Goal: Task Accomplishment & Management: Manage account settings

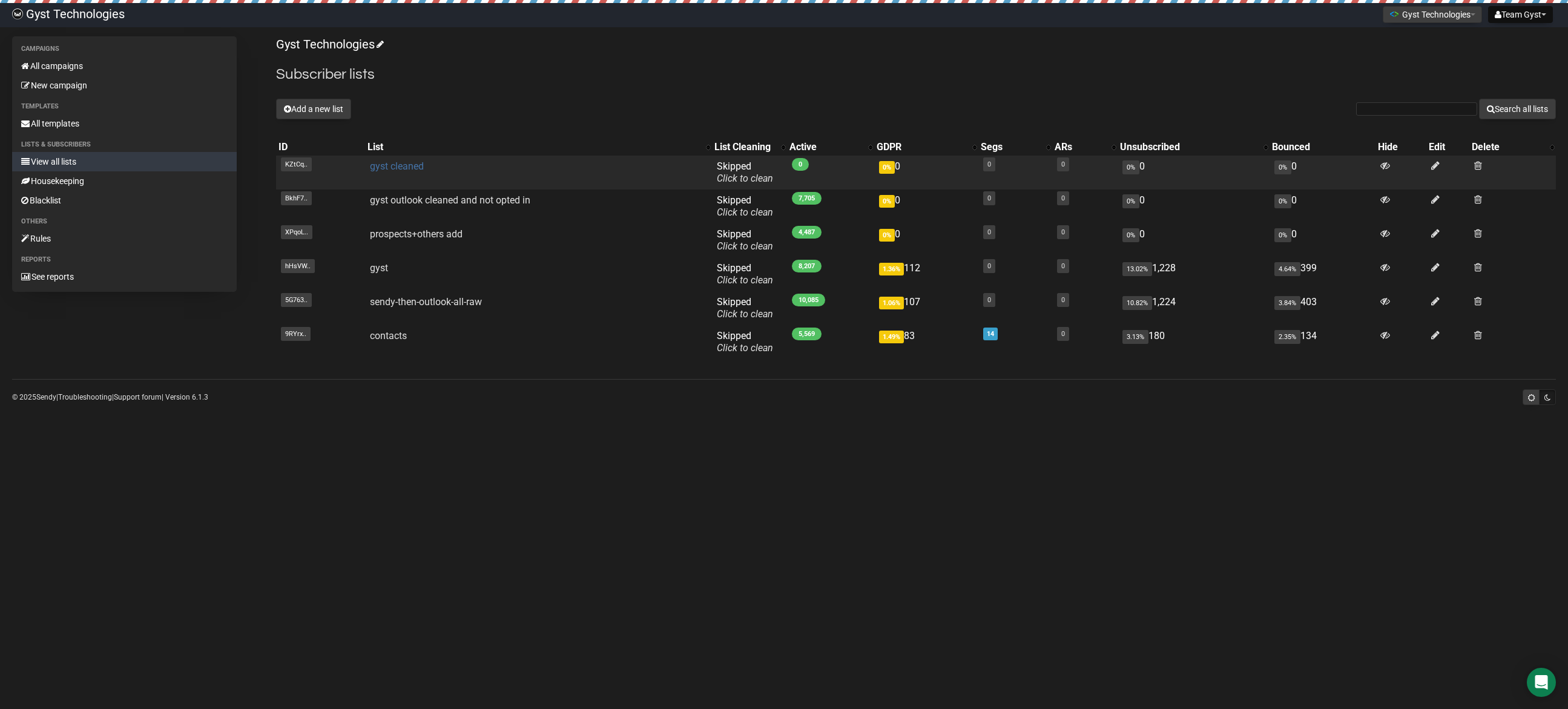
click at [391, 167] on link "gyst cleaned" at bounding box center [397, 166] width 54 height 11
click at [386, 166] on link "gyst cleaned" at bounding box center [397, 166] width 54 height 11
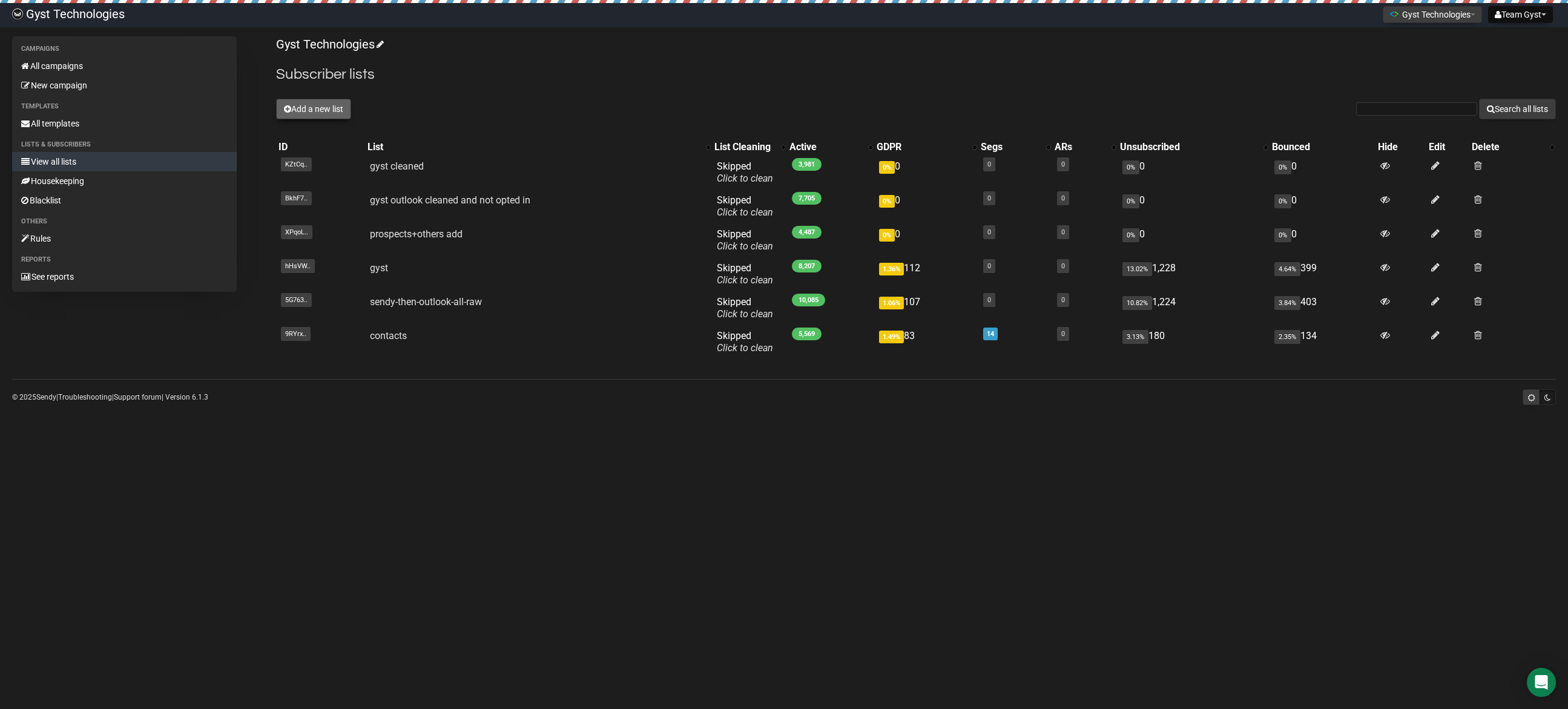
click at [316, 112] on button "Add a new list" at bounding box center [313, 109] width 75 height 21
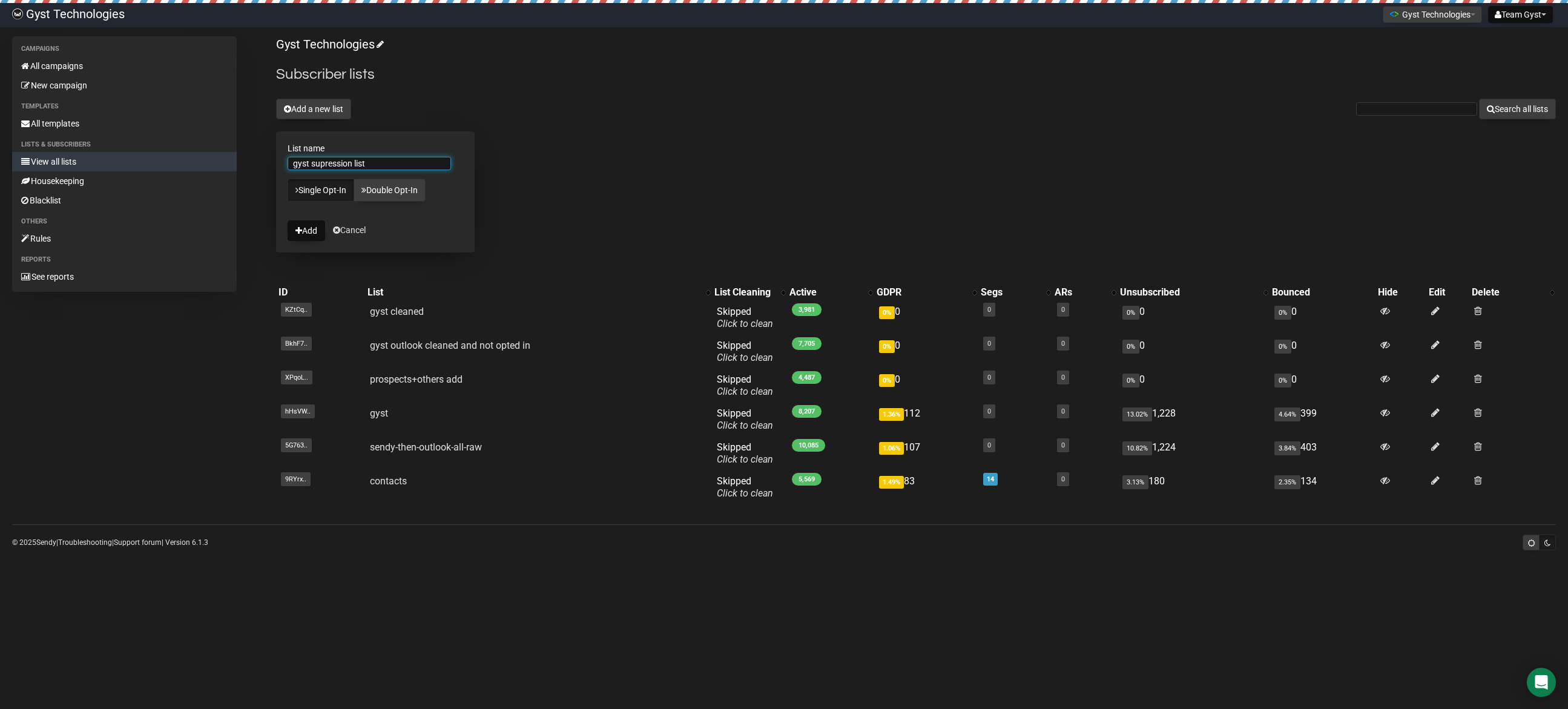
click at [322, 163] on input "gyst supression list" at bounding box center [369, 163] width 163 height 14
type input "gyst suppression list"
click at [308, 231] on button "Add" at bounding box center [306, 230] width 37 height 21
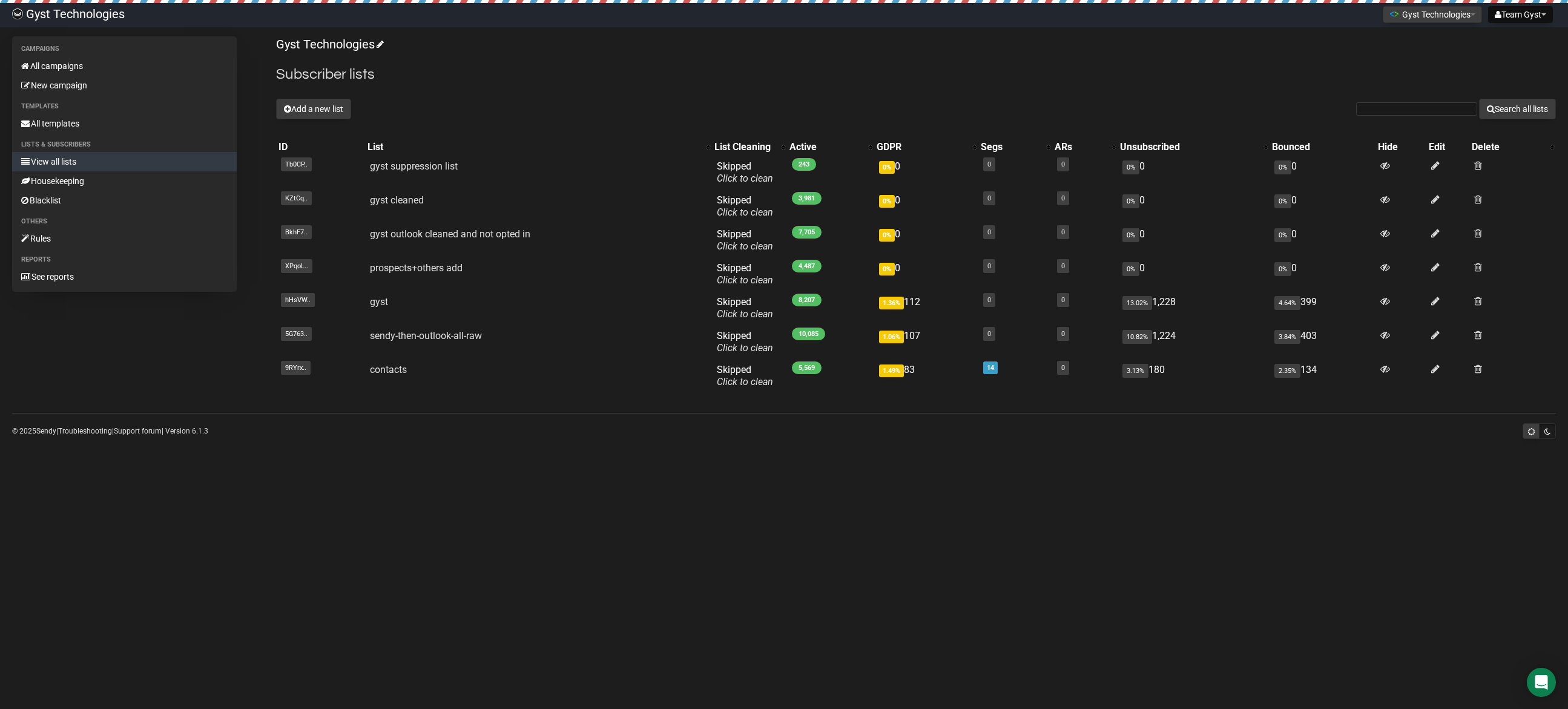
click at [1381, 113] on input "text" at bounding box center [1417, 108] width 121 height 14
type input "blocked"
click at [1479, 99] on button "Search all lists" at bounding box center [1517, 109] width 77 height 21
click at [59, 62] on link "All campaigns" at bounding box center [124, 66] width 225 height 19
click at [333, 115] on button "Add a new list" at bounding box center [313, 109] width 75 height 21
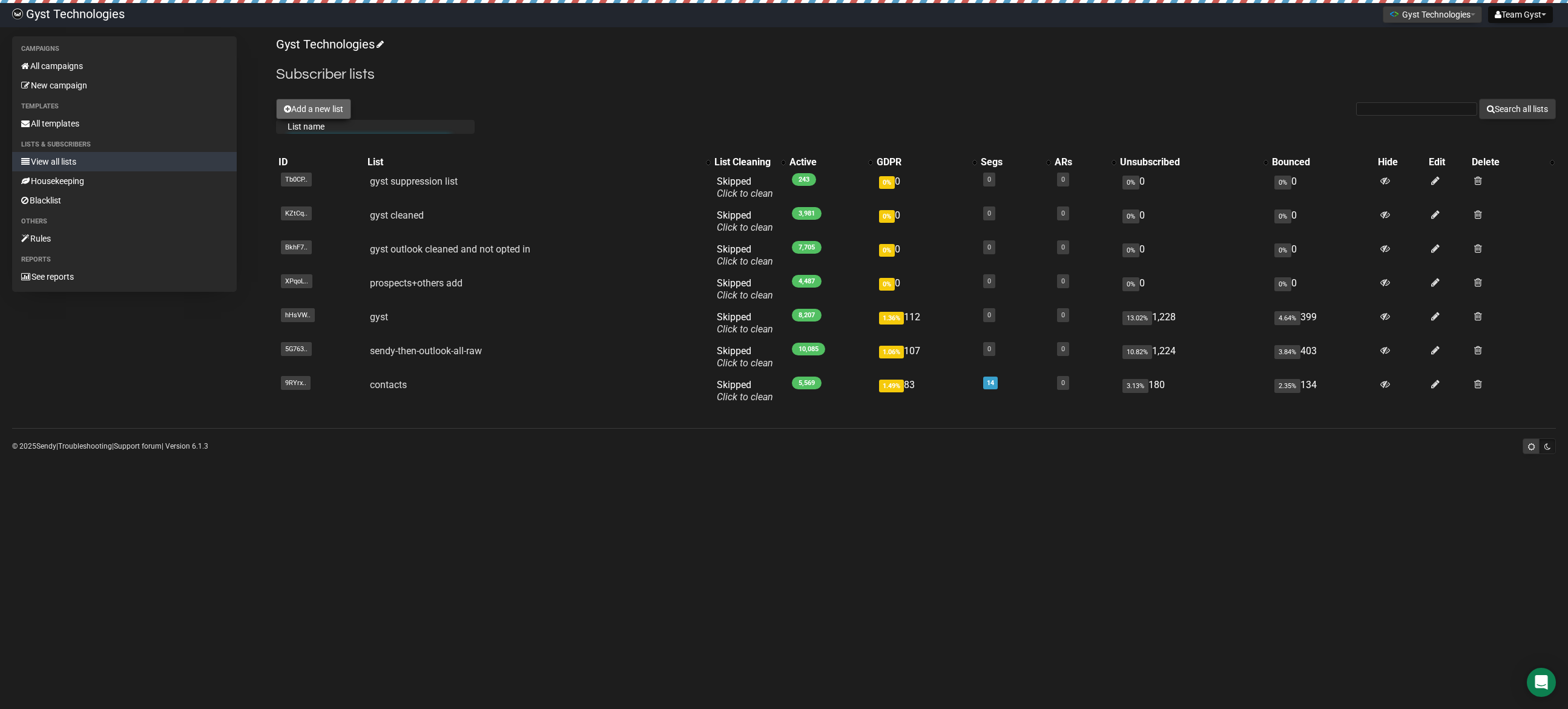
scroll to position [14, 0]
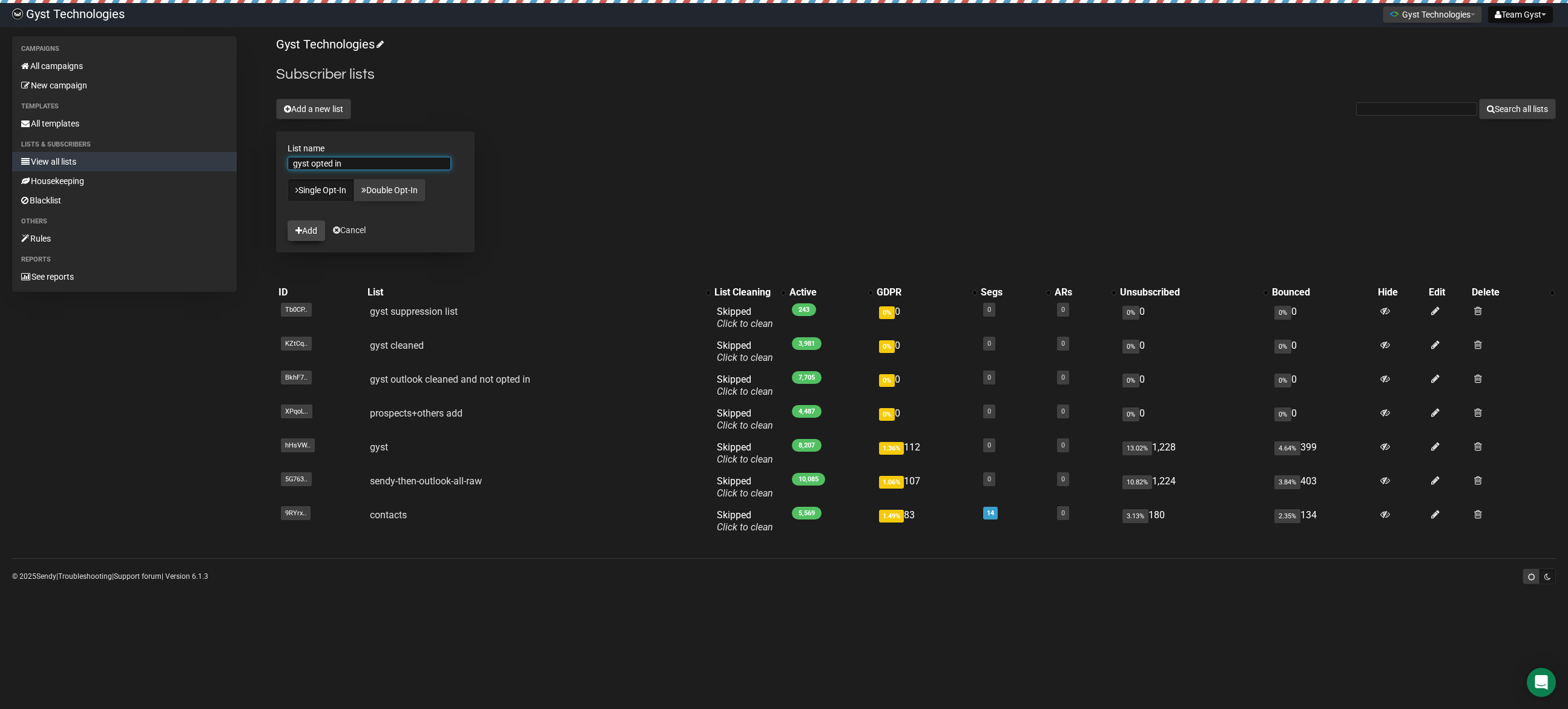
type input "gyst opted in"
click at [311, 227] on button "Add" at bounding box center [306, 230] width 37 height 21
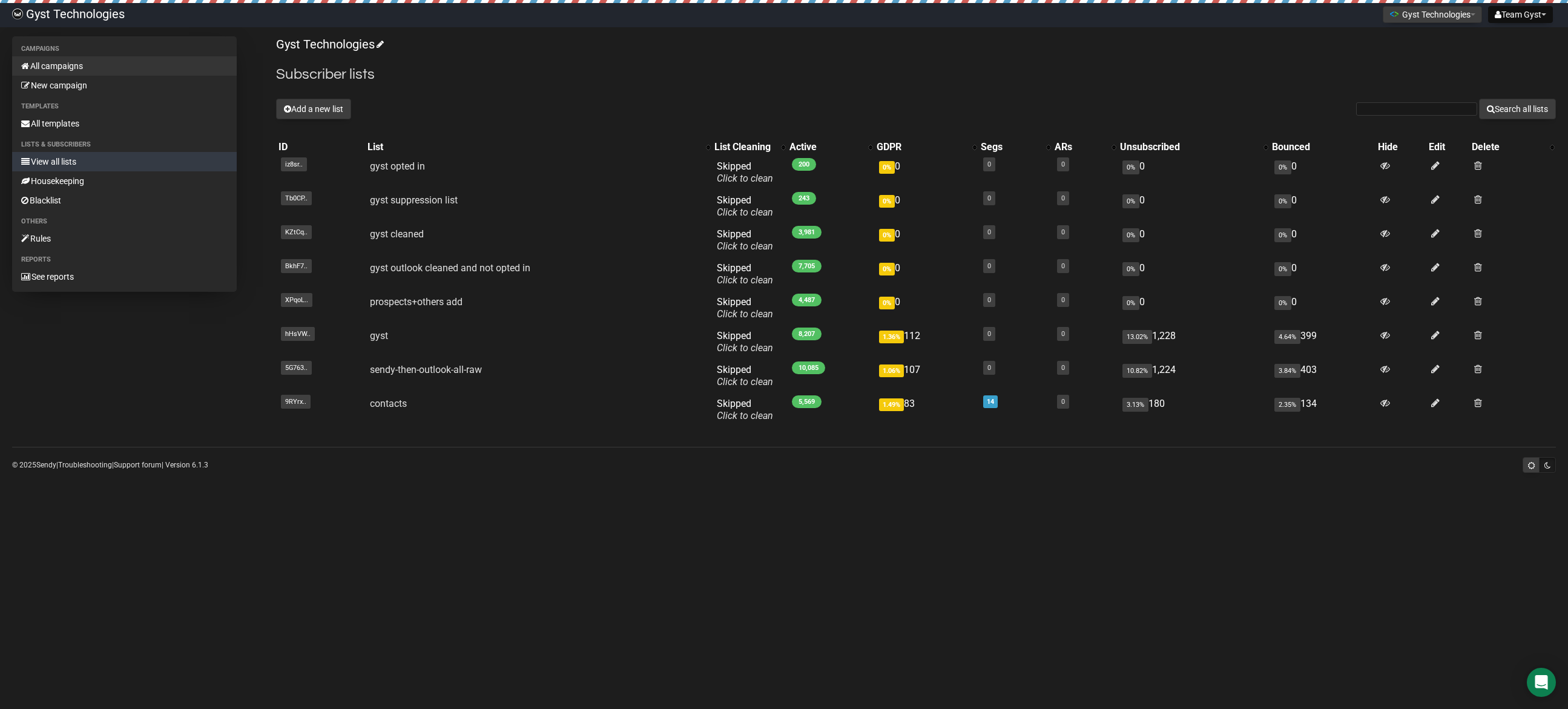
click at [58, 63] on link "All campaigns" at bounding box center [124, 66] width 225 height 19
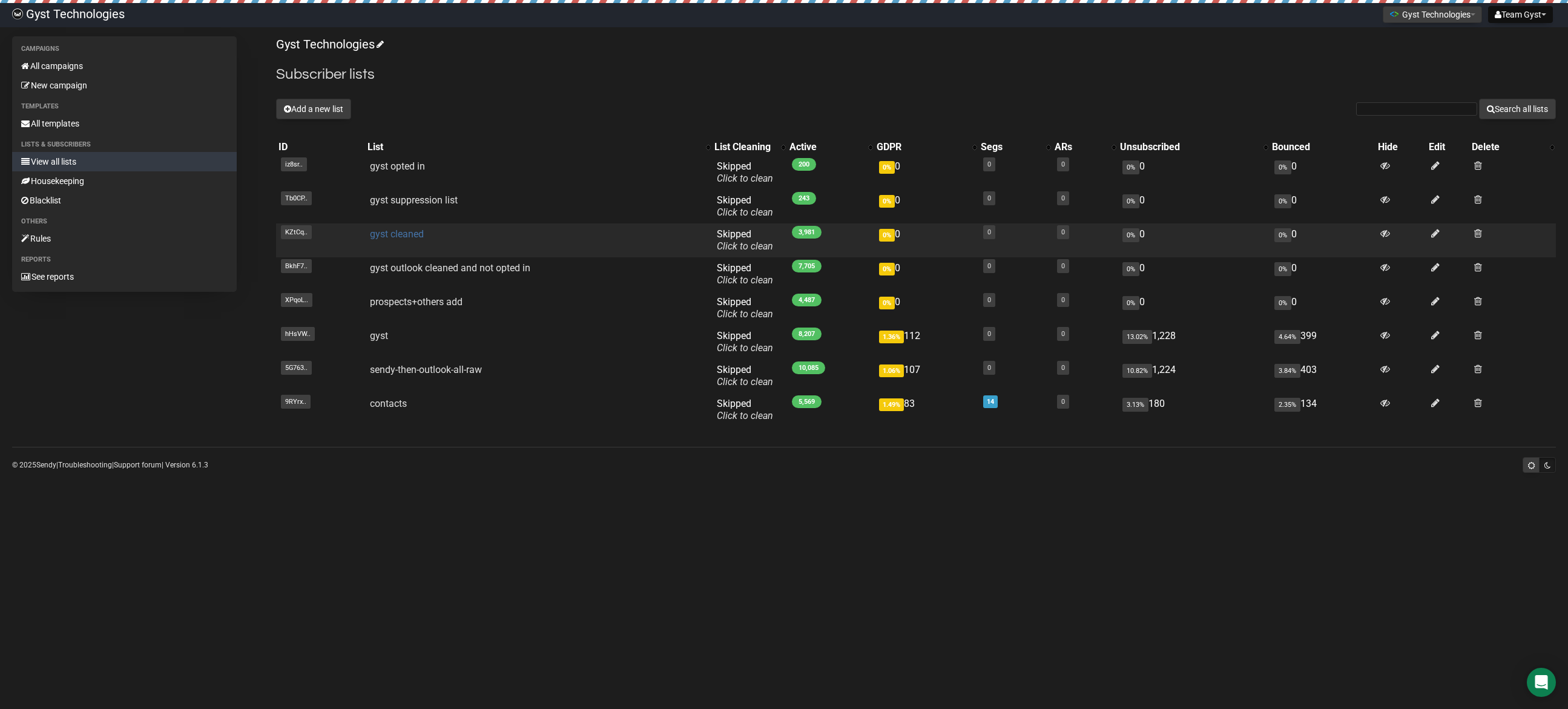
click at [407, 234] on link "gyst cleaned" at bounding box center [397, 234] width 54 height 11
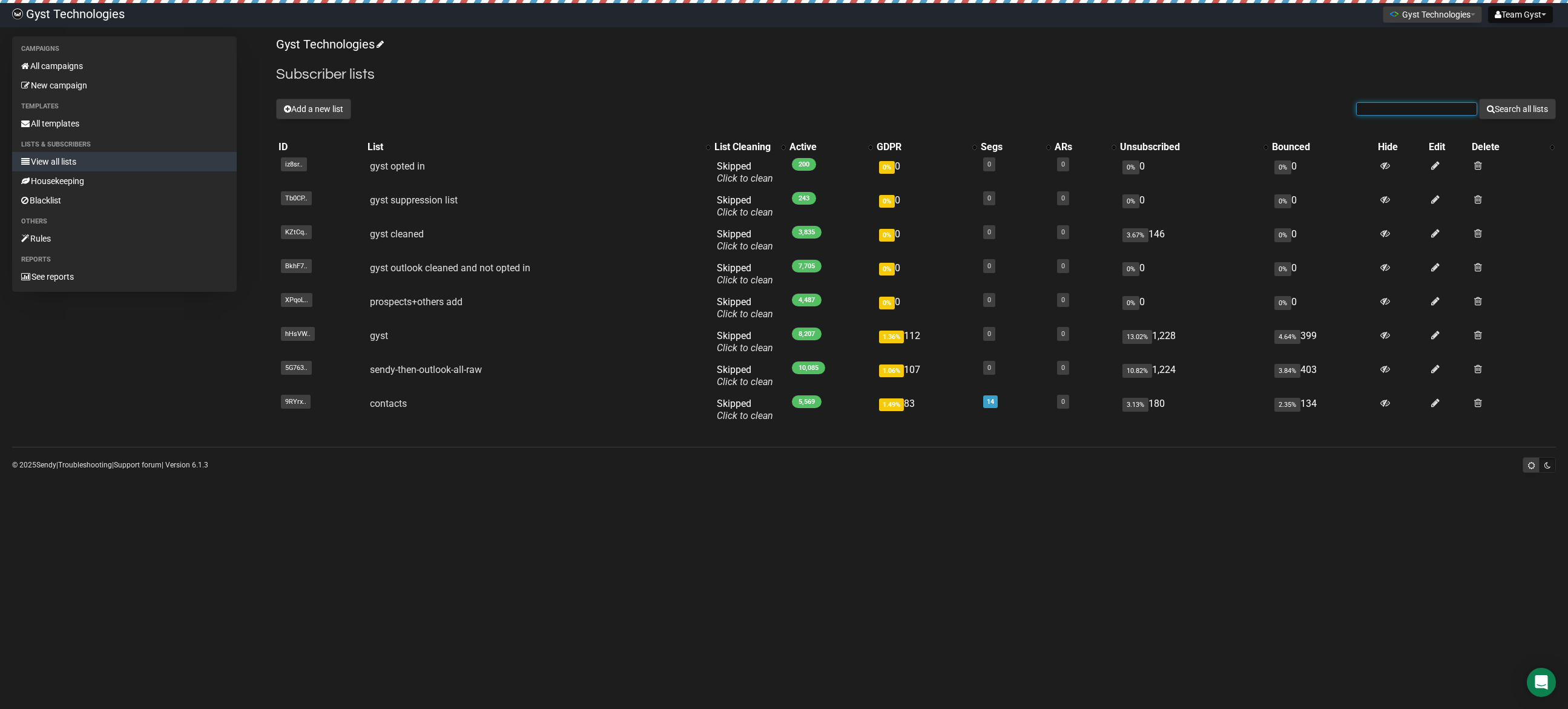
click at [1373, 108] on input "text" at bounding box center [1417, 108] width 121 height 14
type input "placehlder"
click at [1479, 99] on button "Search all lists" at bounding box center [1517, 109] width 77 height 21
click at [88, 65] on link "All campaigns" at bounding box center [124, 66] width 225 height 19
click at [75, 69] on link "All campaigns" at bounding box center [124, 66] width 225 height 19
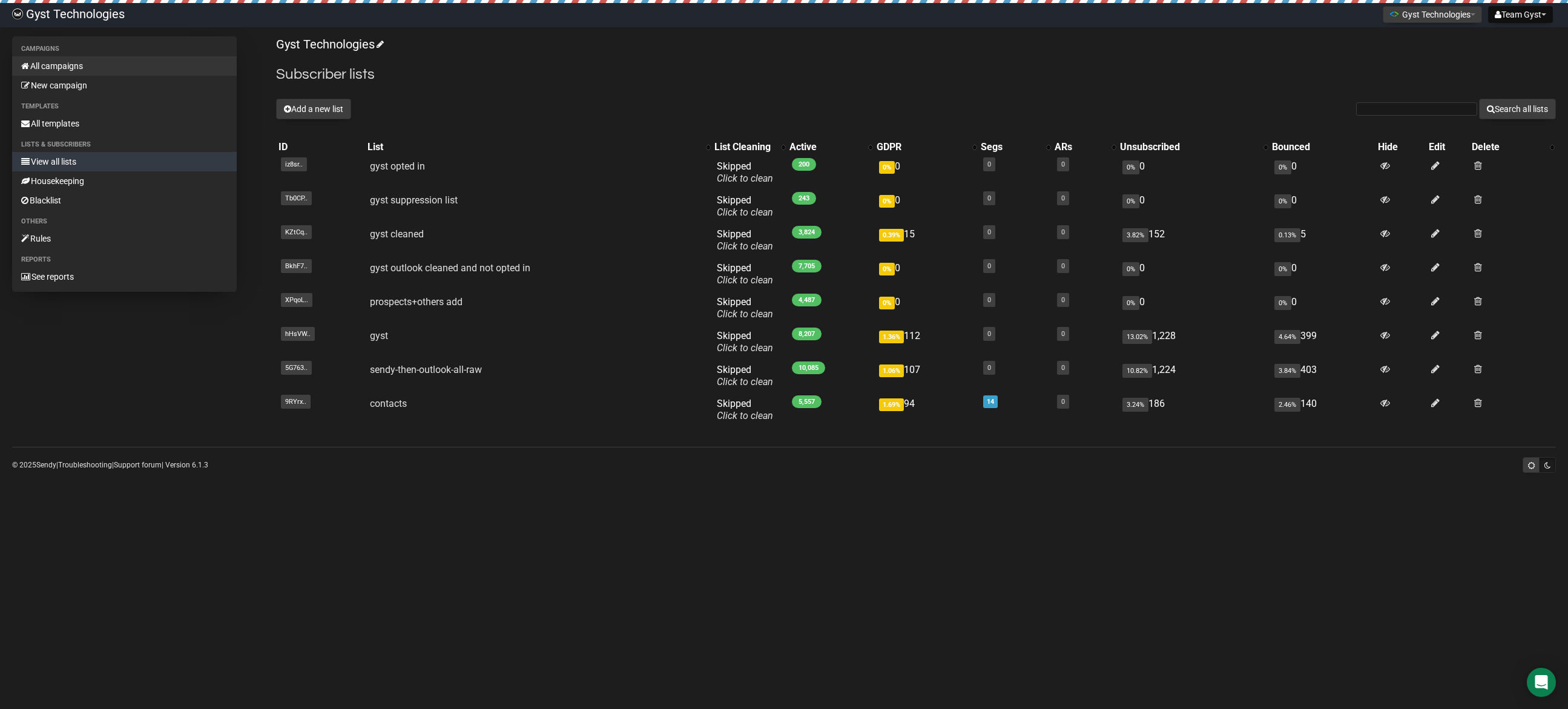
click at [77, 65] on link "All campaigns" at bounding box center [124, 66] width 225 height 19
click at [69, 64] on link "All campaigns" at bounding box center [124, 66] width 225 height 19
